Goal: Information Seeking & Learning: Check status

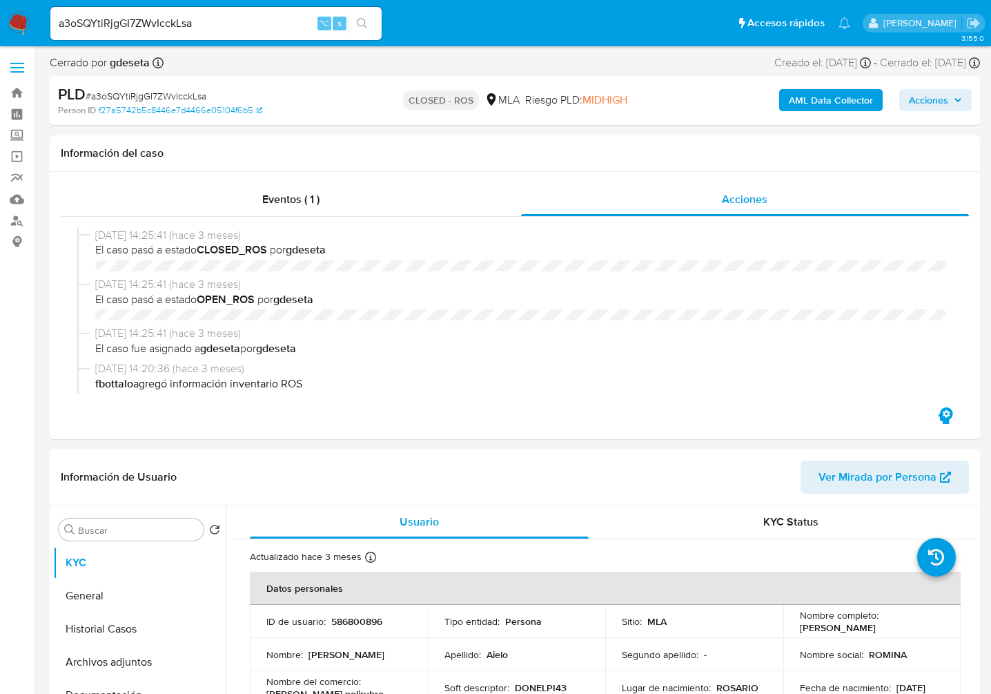
select select "10"
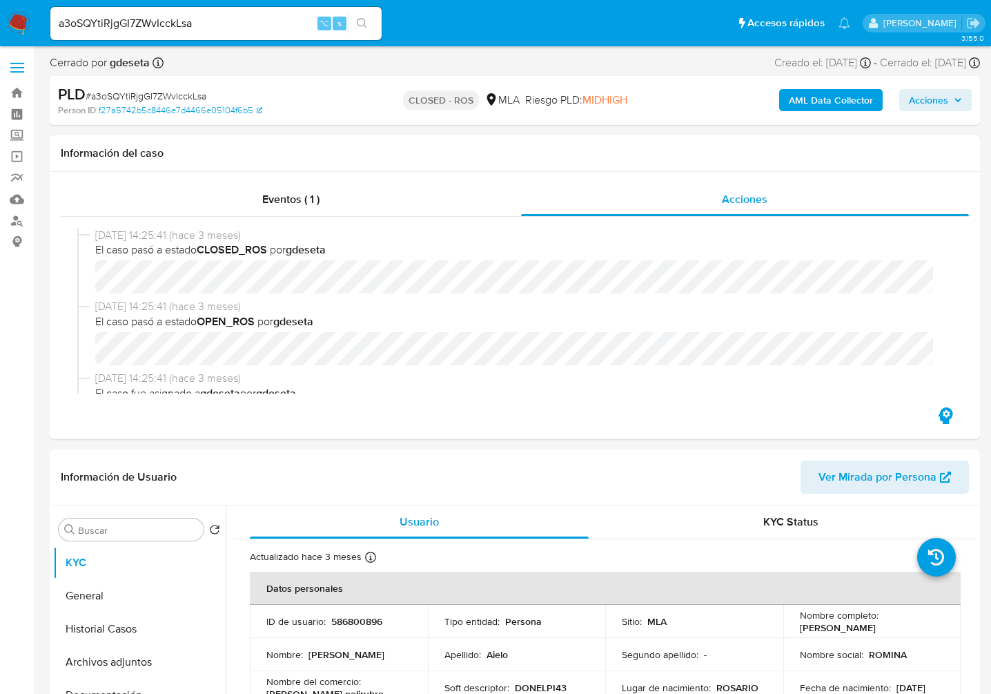
scroll to position [1435, 0]
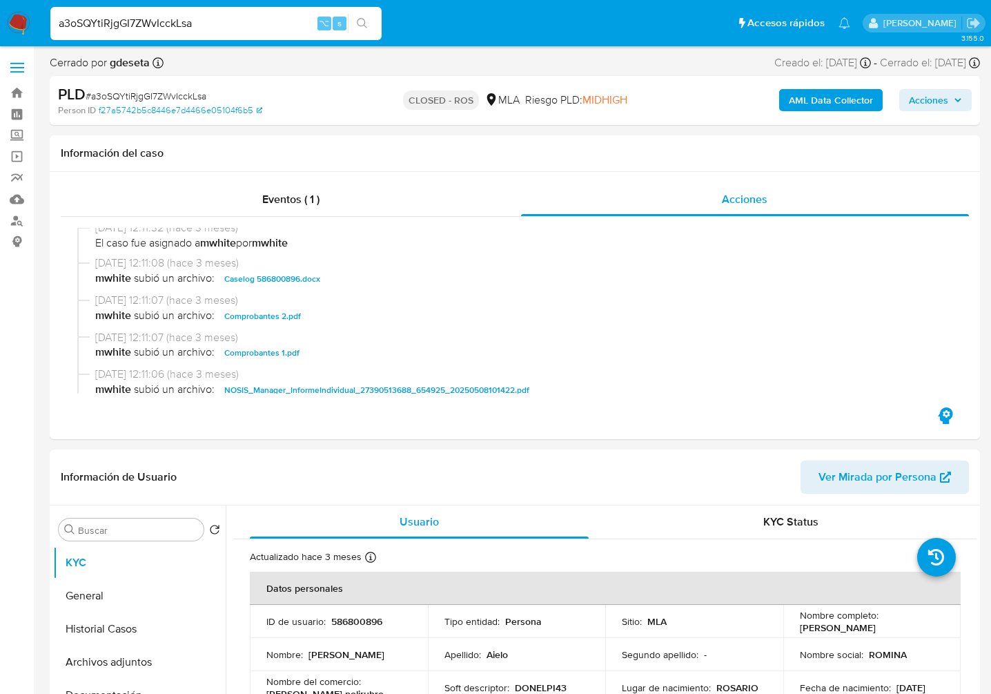
click at [232, 23] on input "a3oSQYtiRjgGI7ZWvIcckLsa" at bounding box center [215, 23] width 331 height 18
paste input "e3hatXuh9fRImB8ZCGktidWx"
type input "e3hatXuh9fRImB8ZCGktidWx"
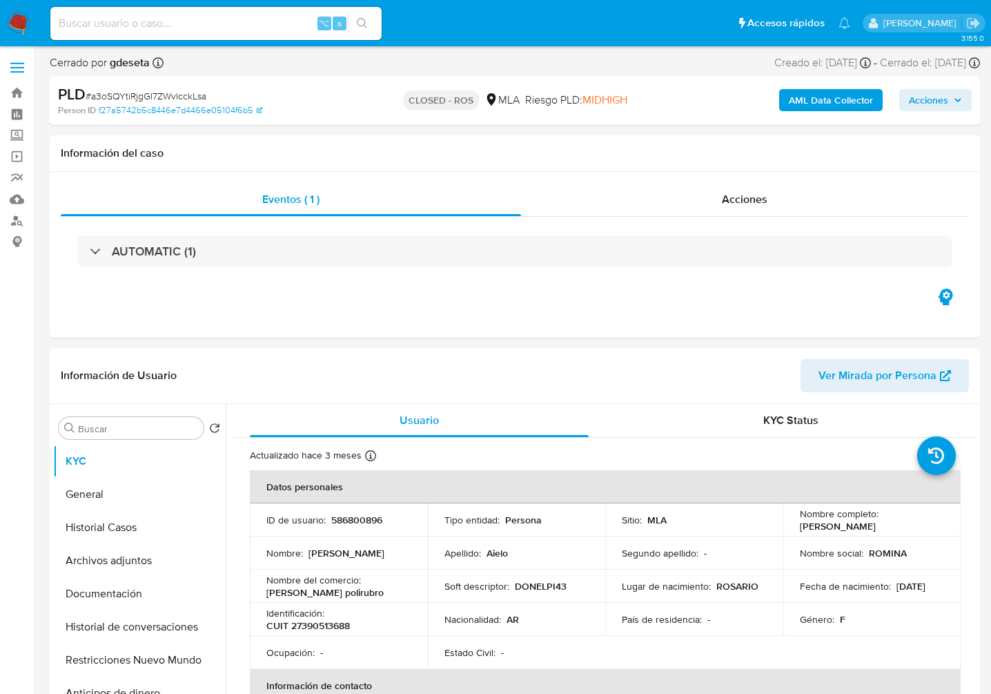
select select "10"
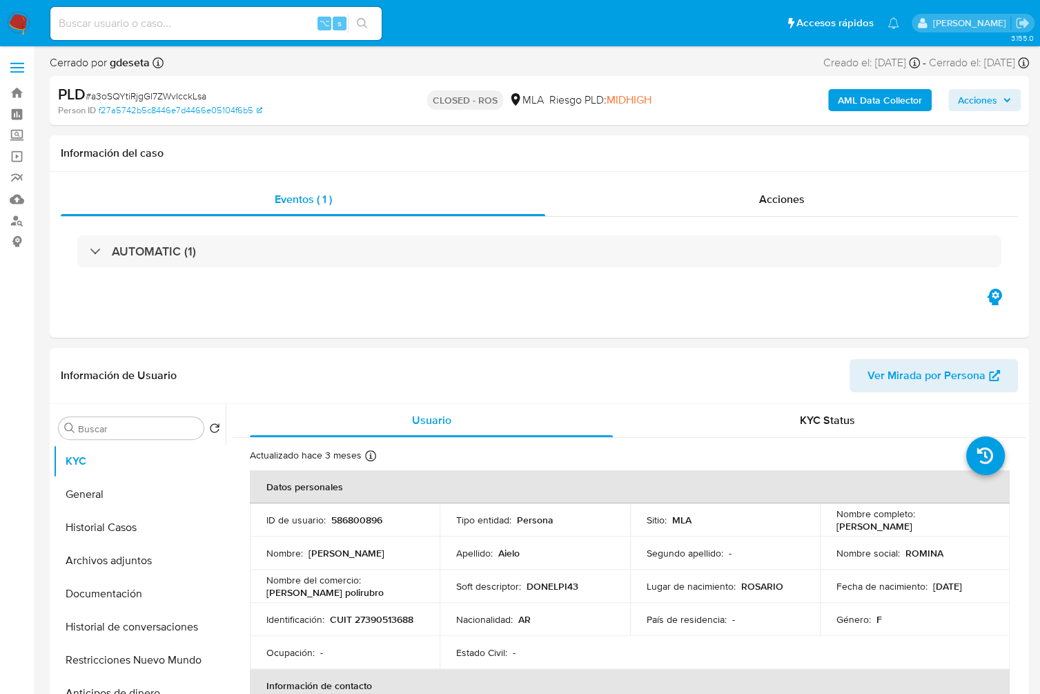
click at [119, 24] on input at bounding box center [215, 23] width 331 height 18
paste input "e3hatXuh9fRImB8ZCGktidWx"
type input "e3hatXuh9fRImB8ZCGktidWx"
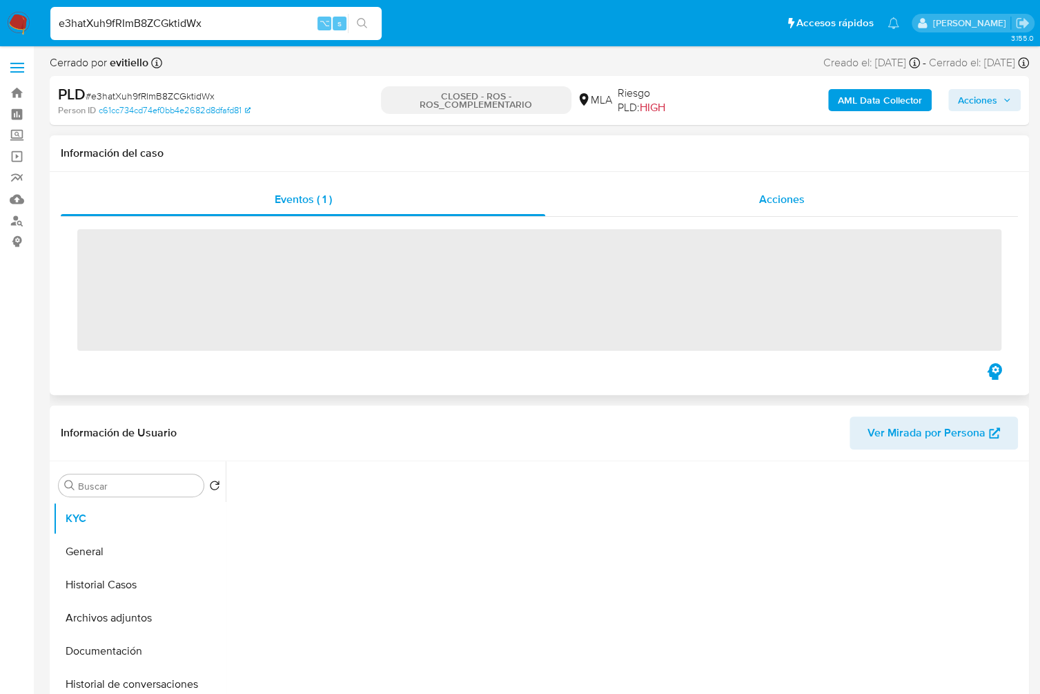
click at [789, 204] on span "Acciones" at bounding box center [782, 199] width 46 height 16
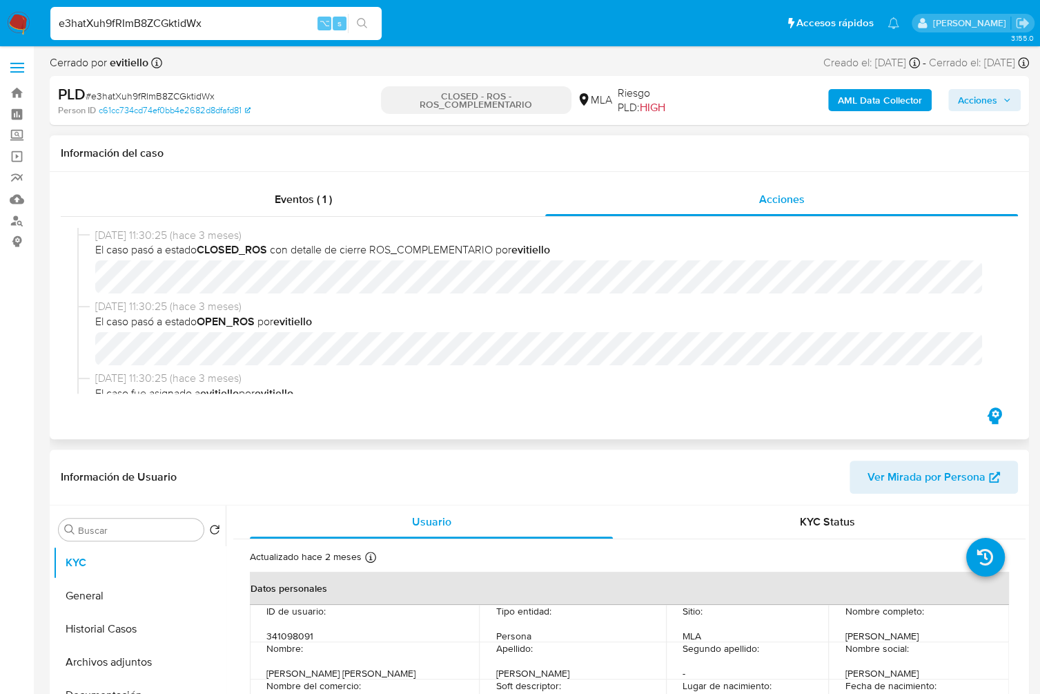
select select "10"
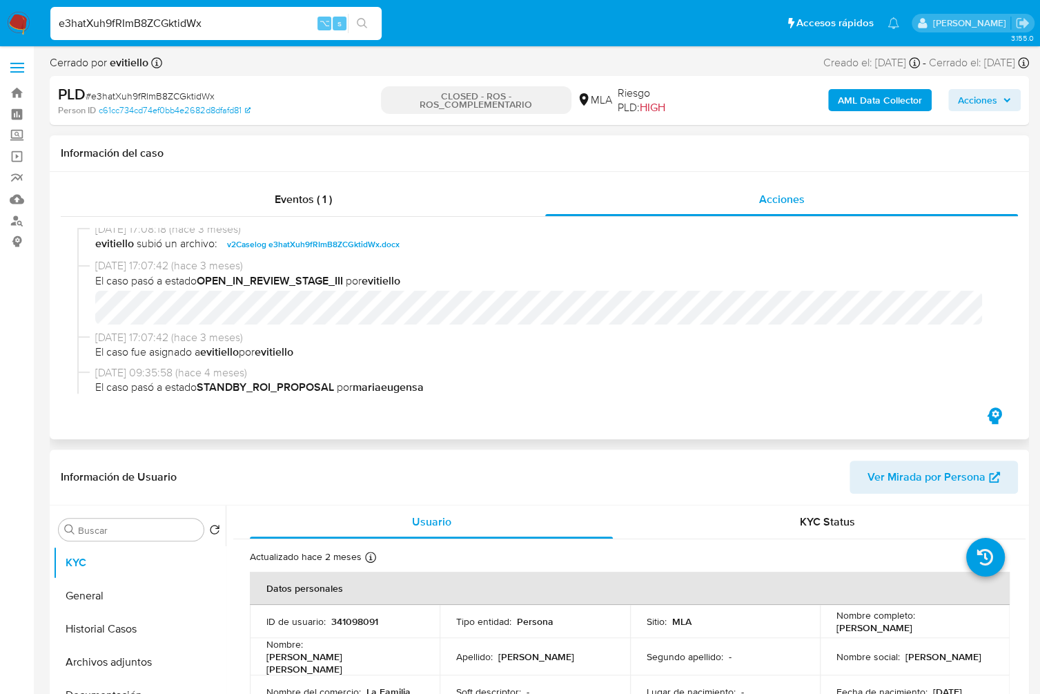
scroll to position [624, 0]
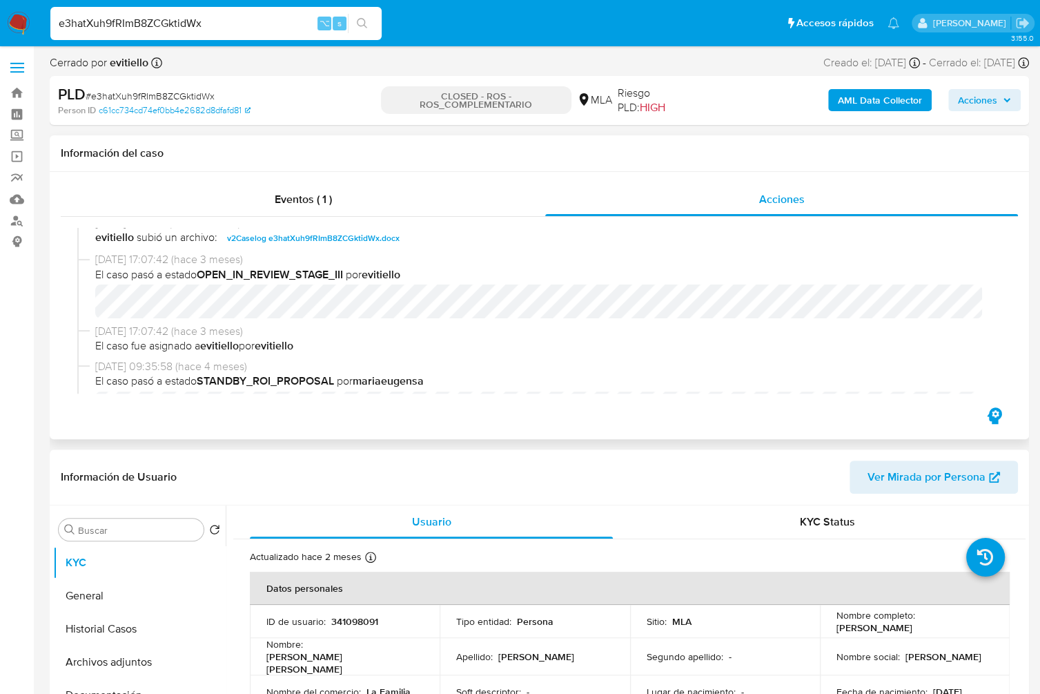
click at [304, 243] on span "v2Caselog e3hatXuh9fRImB8ZCGktidWx.docx" at bounding box center [313, 238] width 173 height 17
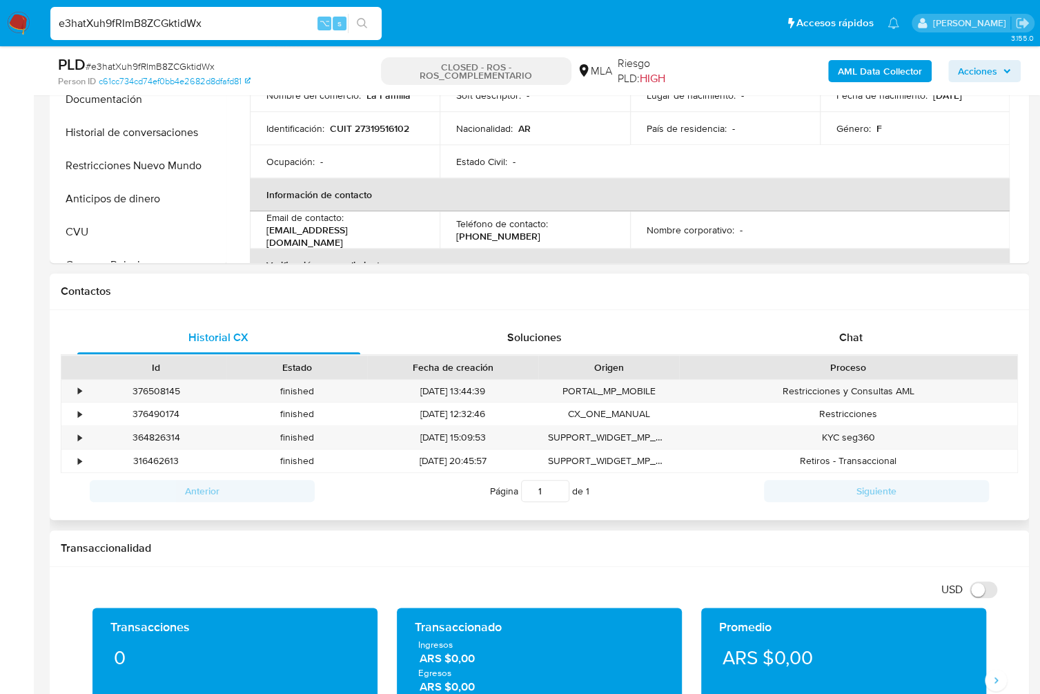
scroll to position [562, 0]
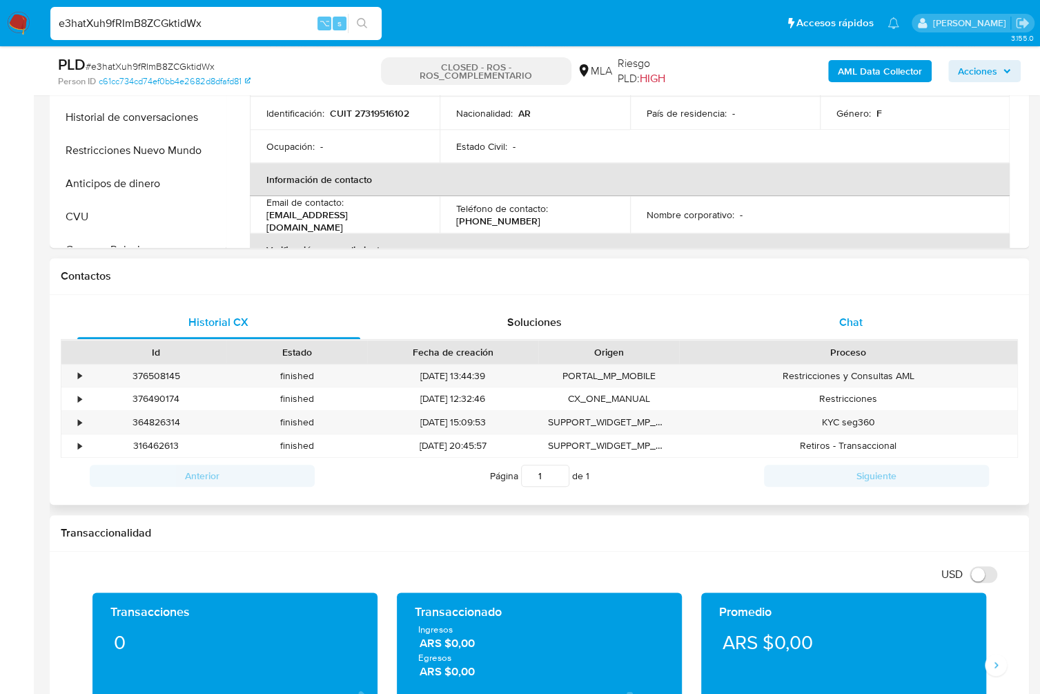
click at [875, 331] on div "Chat" at bounding box center [850, 322] width 283 height 33
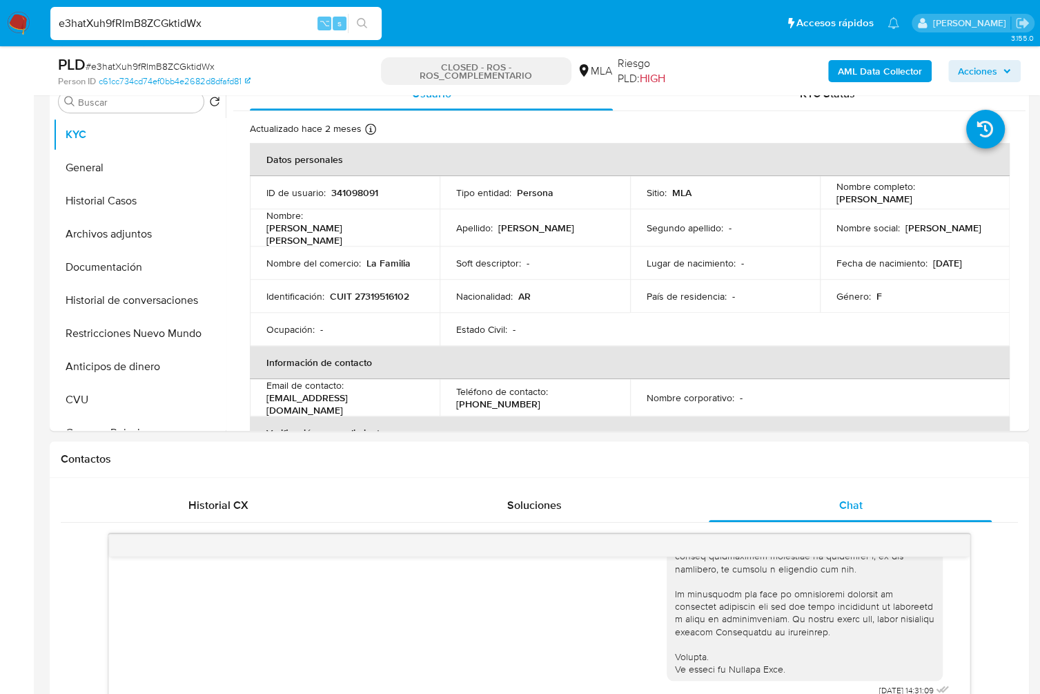
scroll to position [250, 0]
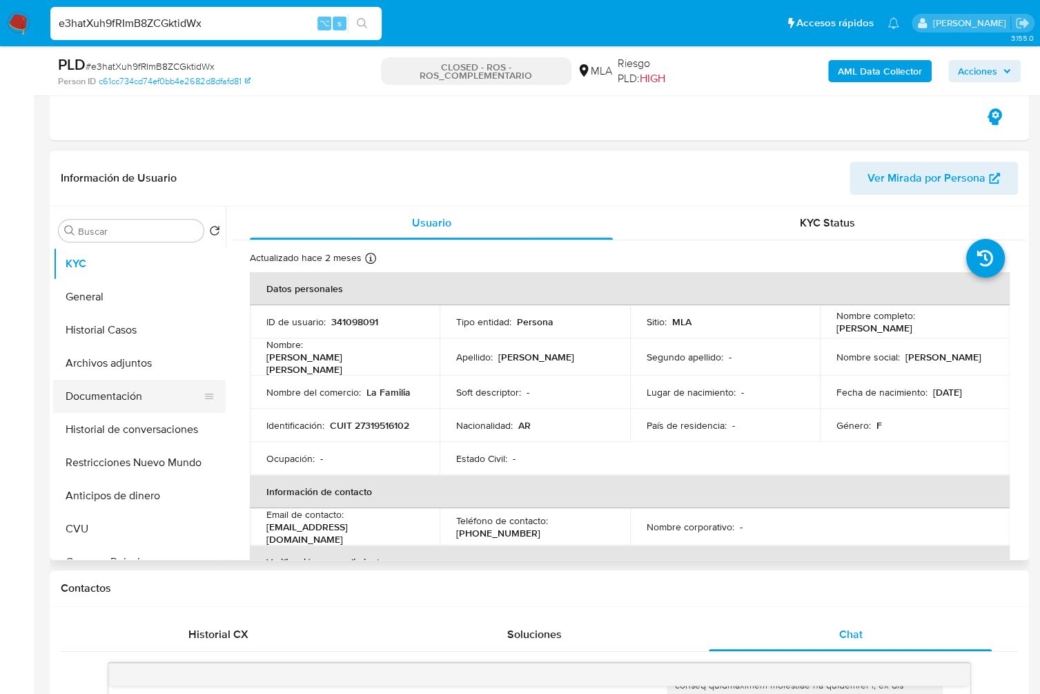
click at [157, 400] on button "Documentación" at bounding box center [134, 396] width 162 height 33
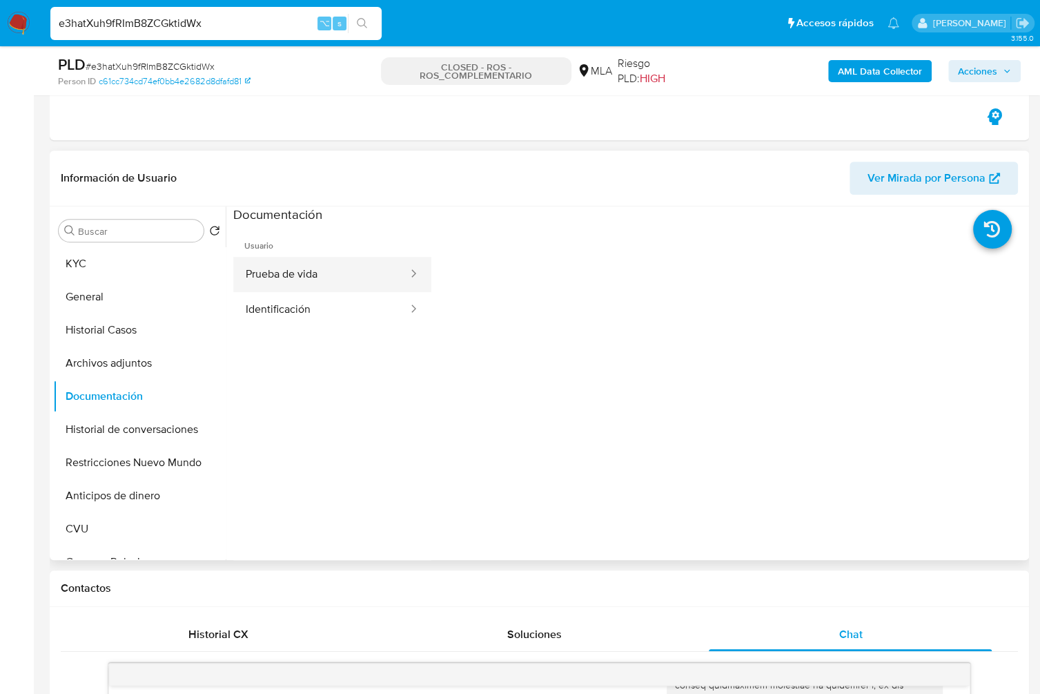
click at [327, 283] on button "Prueba de vida" at bounding box center [321, 274] width 176 height 35
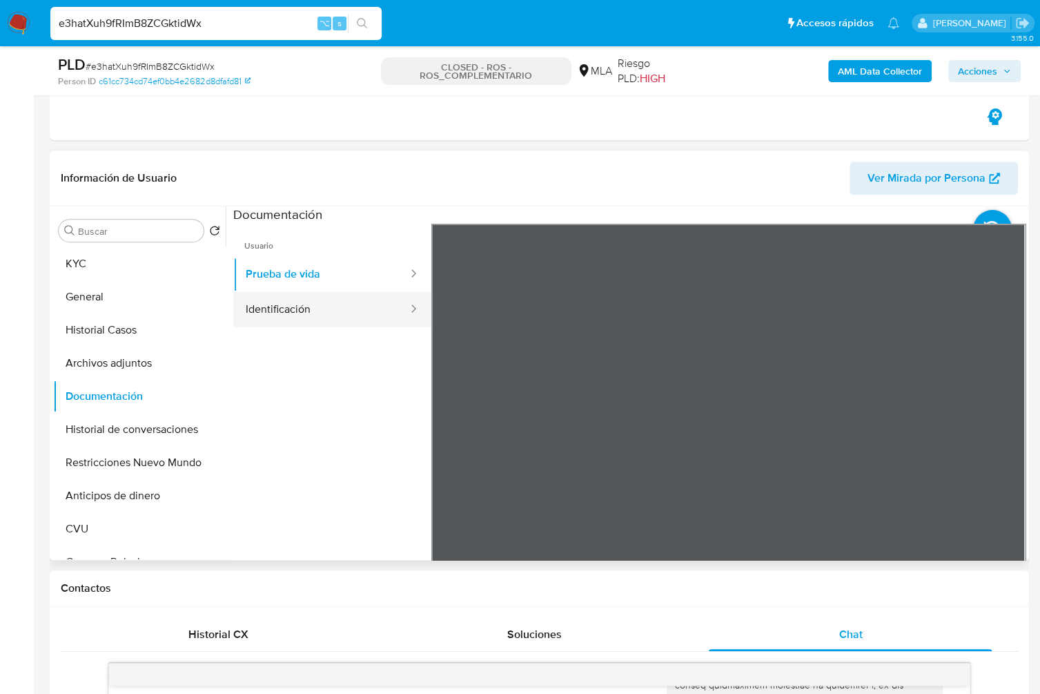
click at [324, 313] on button "Identificación" at bounding box center [321, 309] width 176 height 35
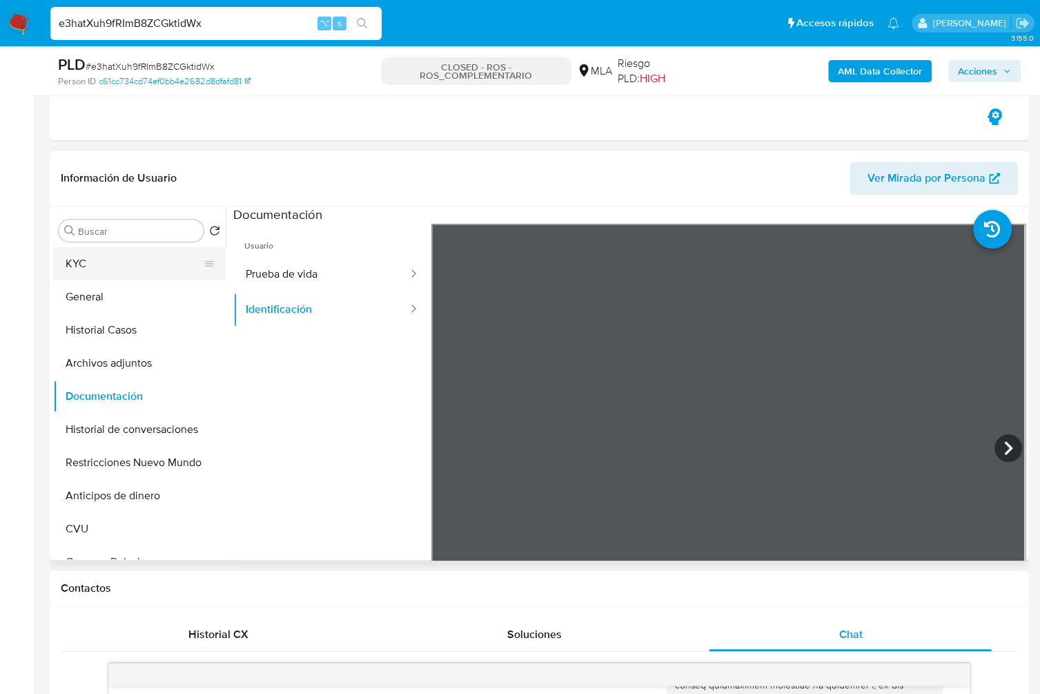
click at [99, 262] on button "KYC" at bounding box center [134, 263] width 162 height 33
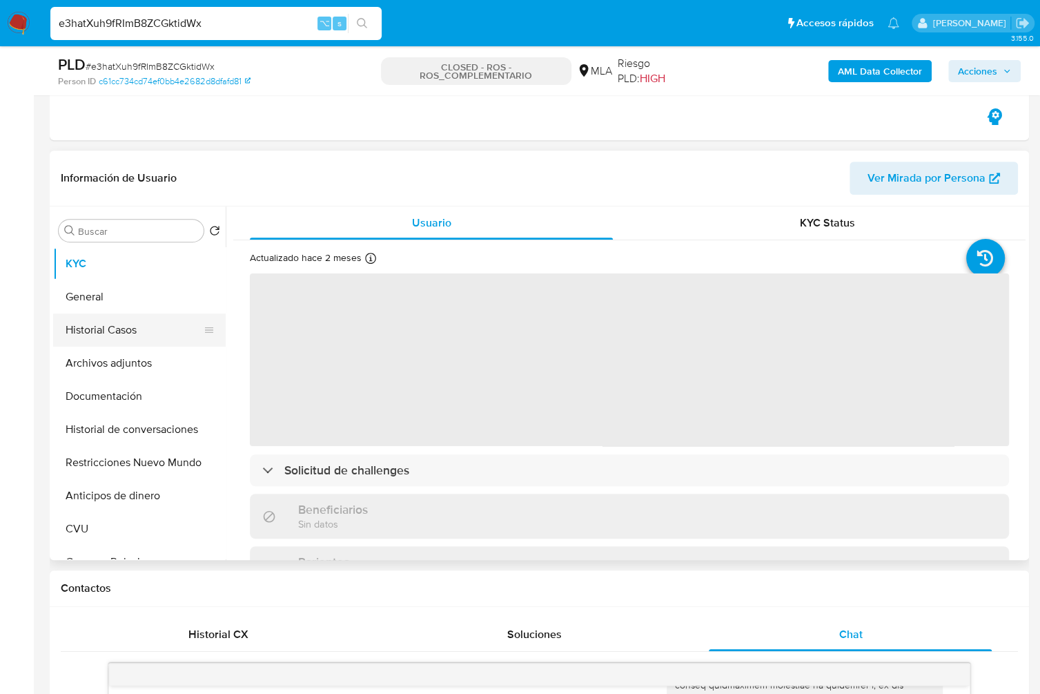
click at [119, 335] on button "Historial Casos" at bounding box center [134, 329] width 162 height 33
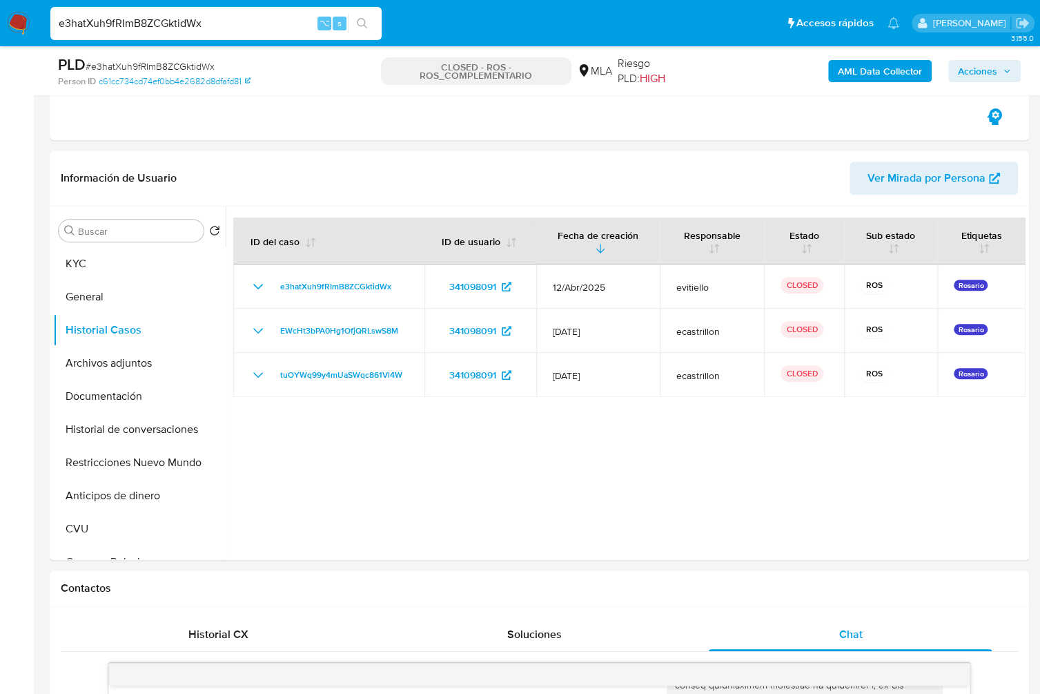
click at [189, 21] on input "e3hatXuh9fRImB8ZCGktidWx" at bounding box center [215, 23] width 331 height 18
paste input "PHDk6BvXIdkzLwln8wWODTND"
type input "PHDk6BvXIdkzLwln8wWODTND"
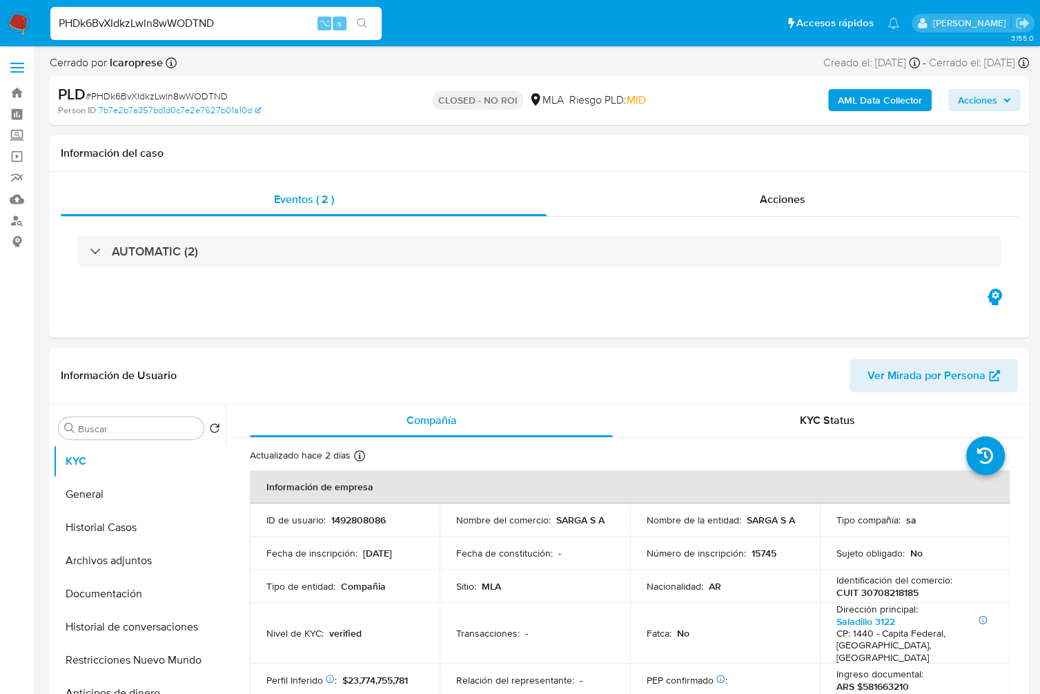
select select "10"
click at [170, 271] on div "AUTOMATIC (2)" at bounding box center [540, 251] width 958 height 69
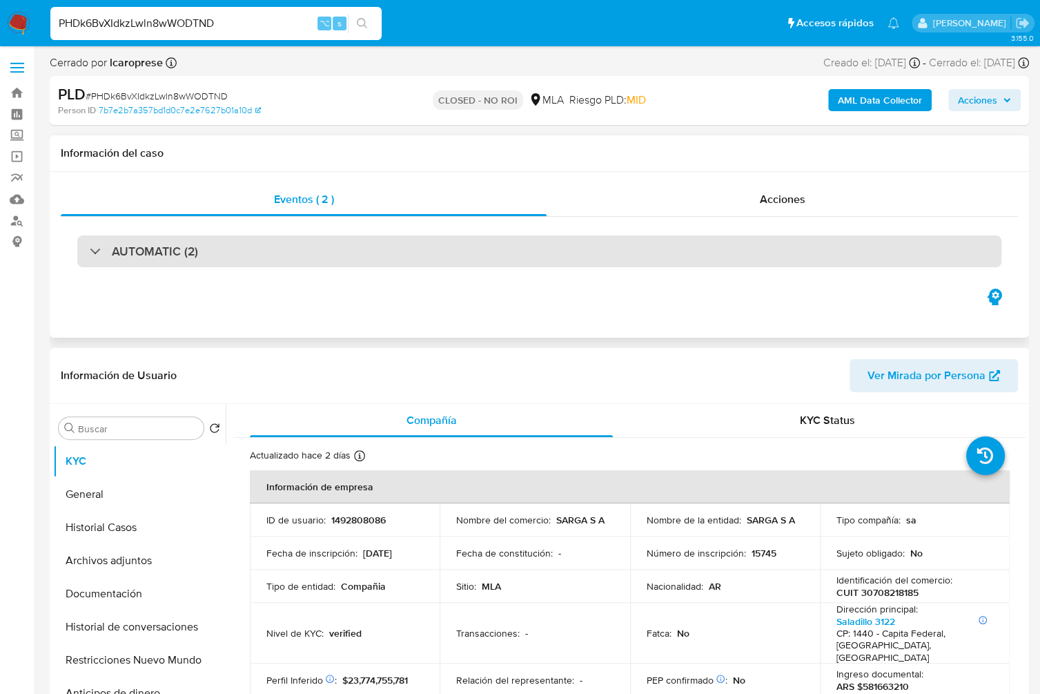
click at [175, 259] on h3 "AUTOMATIC (2)" at bounding box center [155, 251] width 86 height 15
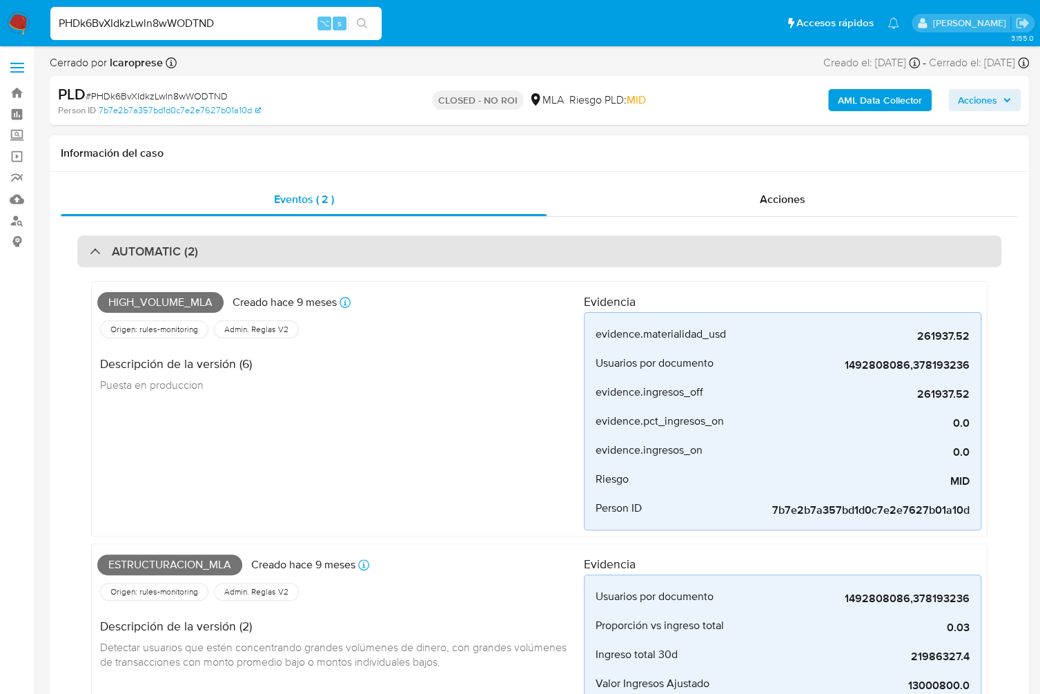
click at [147, 240] on div "AUTOMATIC (2)" at bounding box center [539, 251] width 924 height 32
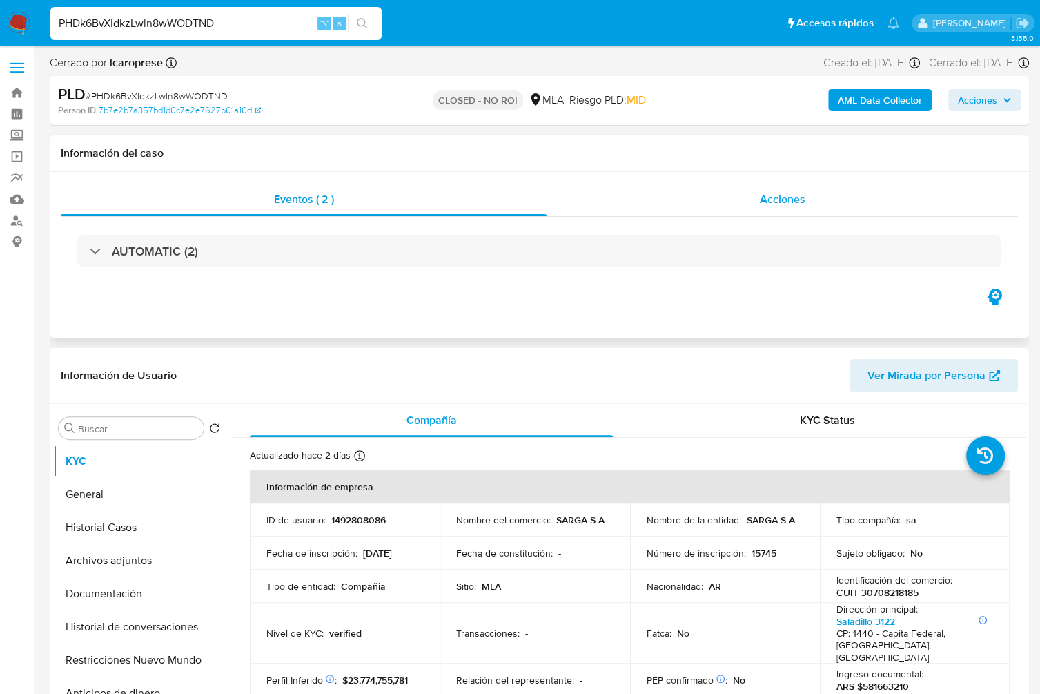
click at [762, 197] on span "Acciones" at bounding box center [783, 199] width 46 height 16
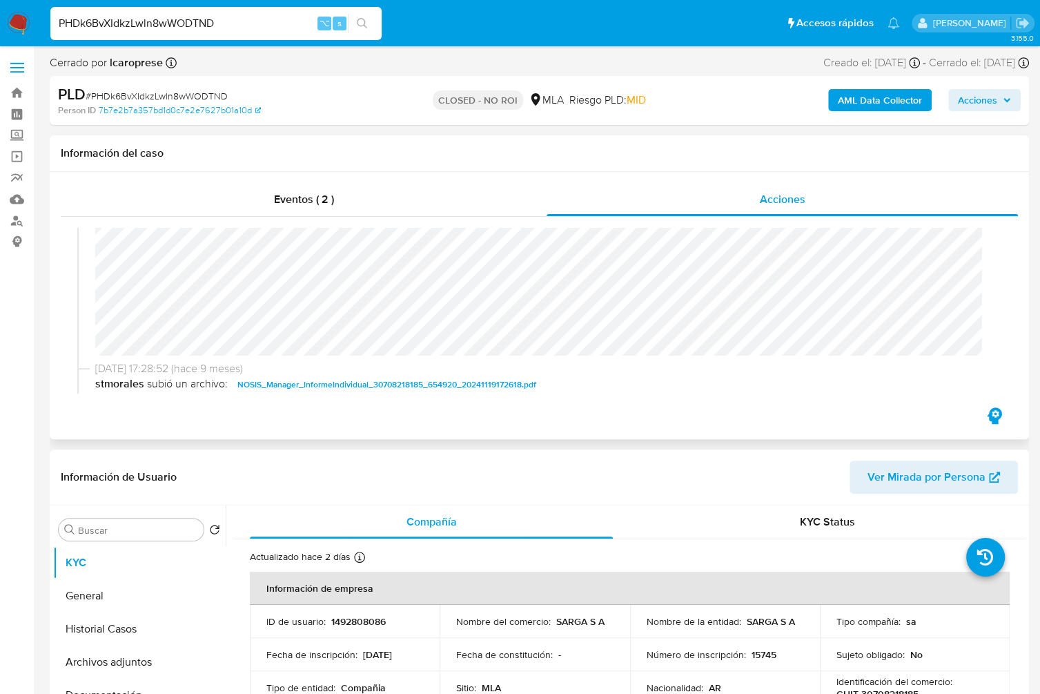
scroll to position [228, 0]
click at [204, 23] on input "PHDk6BvXIdkzLwln8wWODTND" at bounding box center [215, 23] width 331 height 18
paste input "bSODLm11EZRLWMepPEcHKOSk"
type input "bSODLm11EZRLWMepPEcHKOSk"
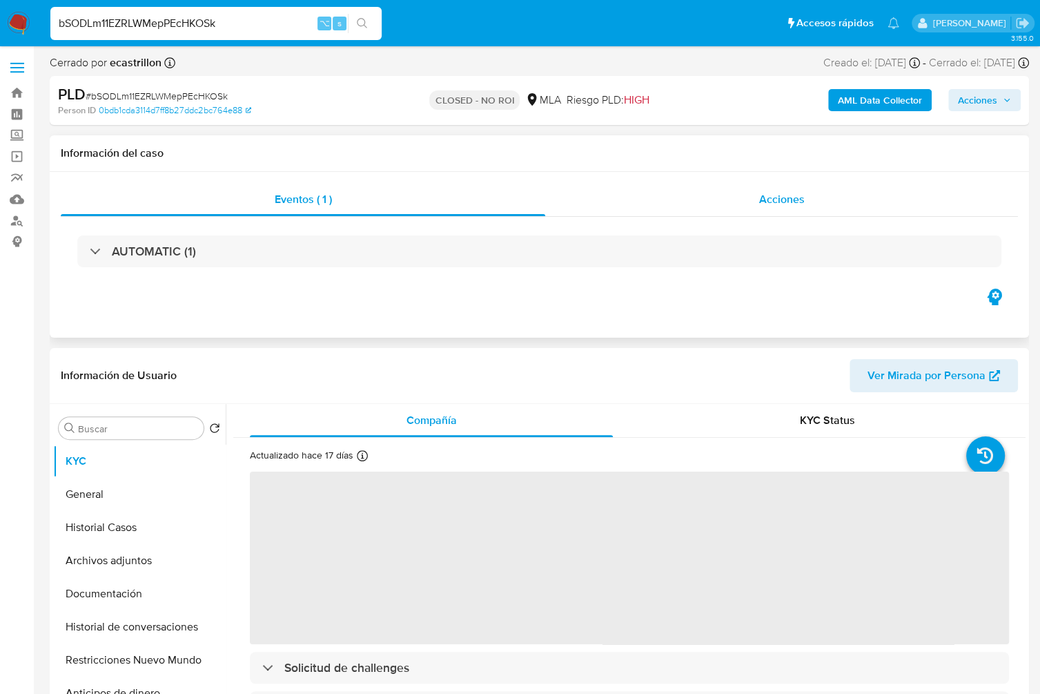
click at [792, 204] on span "Acciones" at bounding box center [782, 199] width 46 height 16
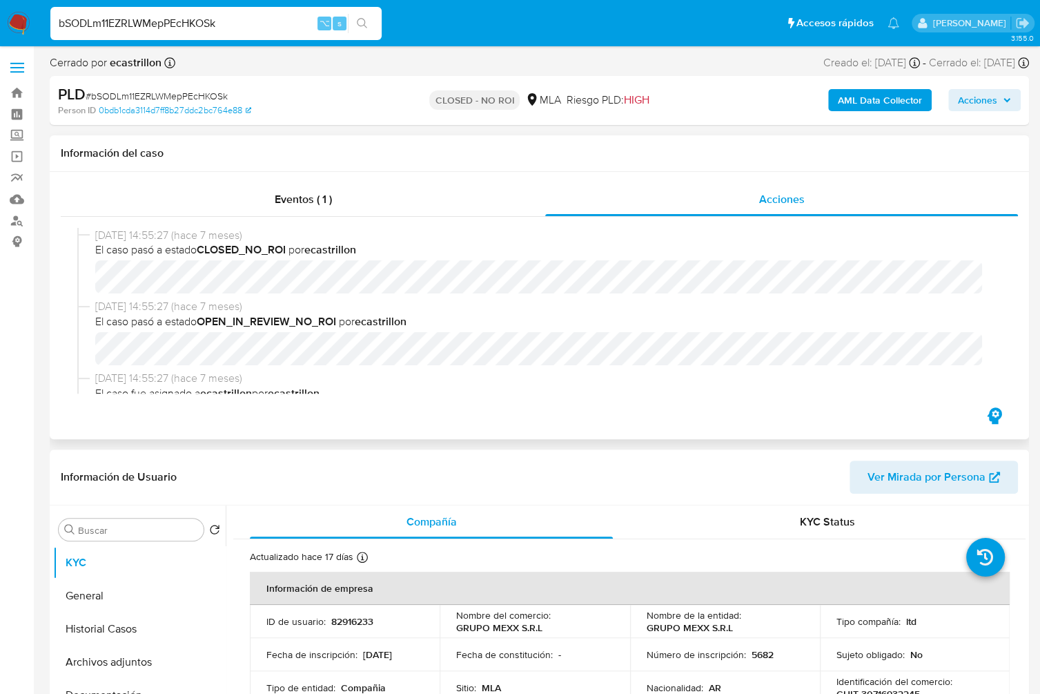
select select "10"
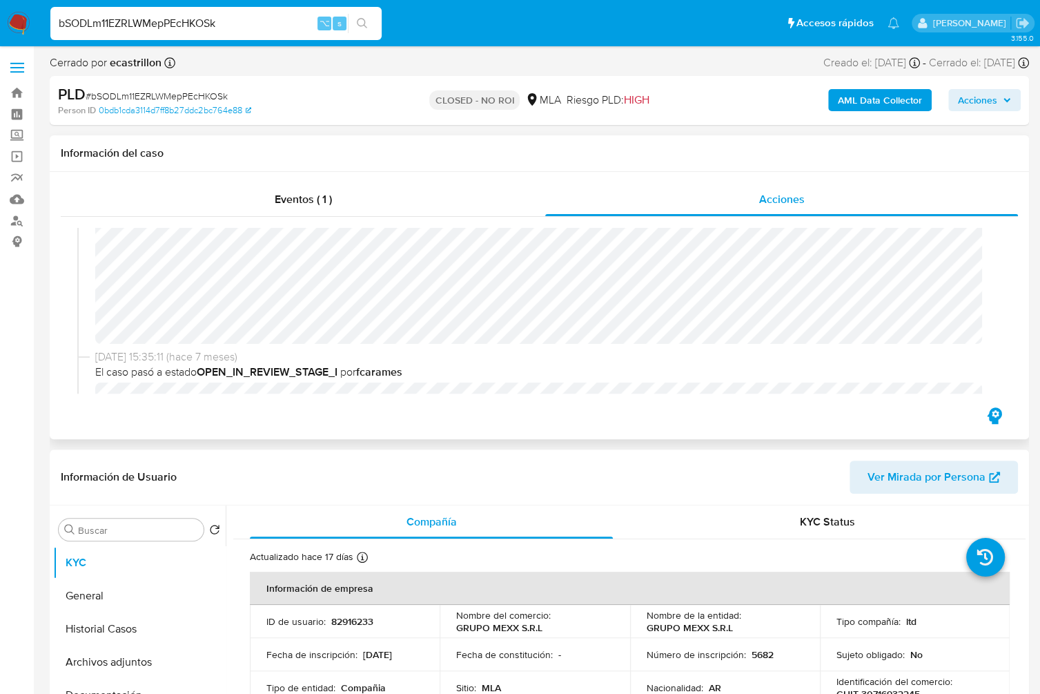
scroll to position [189, 0]
